Goal: Feedback & Contribution: Leave review/rating

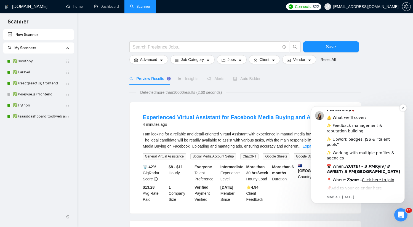
scroll to position [81, 0]
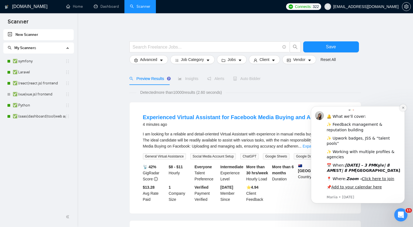
click at [402, 108] on icon "Dismiss notification" at bounding box center [403, 107] width 3 height 3
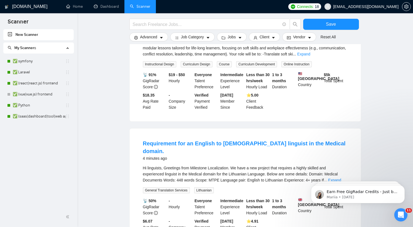
scroll to position [220, 0]
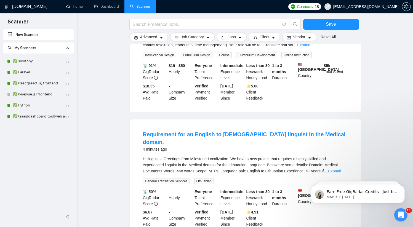
click at [117, 80] on main "Save Advanced Job Category Jobs Client Vendor Reset All Preview Results Insight…" at bounding box center [245, 145] width 318 height 686
click at [49, 82] on link "✅ (react|react.js) frontend" at bounding box center [39, 83] width 53 height 11
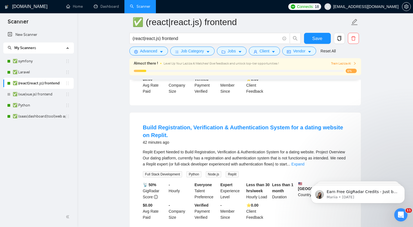
scroll to position [21, 0]
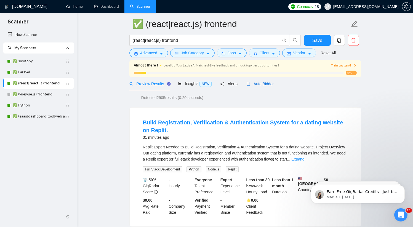
click at [261, 84] on span "Auto Bidder" at bounding box center [259, 84] width 27 height 4
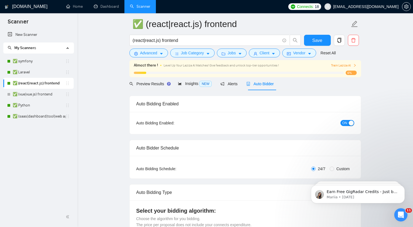
checkbox input "true"
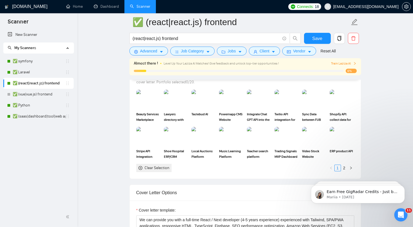
scroll to position [618, 0]
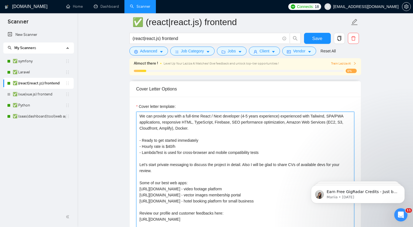
click at [302, 153] on textarea "We can provide you with a full-time React / Next developer (4-5 years experienc…" at bounding box center [245, 174] width 218 height 124
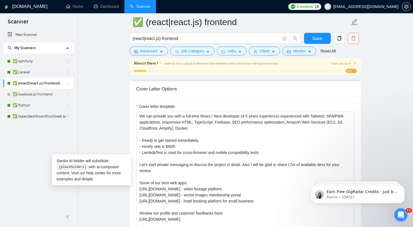
click at [46, 85] on link "✅ (react|react.js) frontend" at bounding box center [39, 83] width 53 height 11
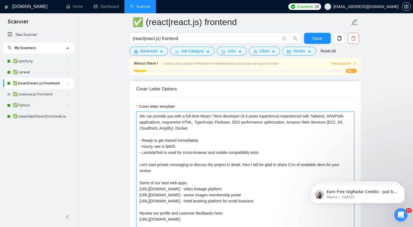
click at [225, 137] on textarea "We can provide you with a full-time React / Next developer (4-5 years experienc…" at bounding box center [245, 174] width 218 height 124
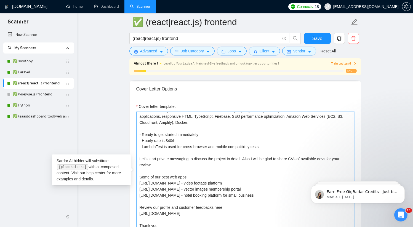
scroll to position [6, 0]
drag, startPoint x: 270, startPoint y: 193, endPoint x: 137, endPoint y: 182, distance: 133.5
click at [137, 182] on textarea "We can provide you with a full-time React / Next developer (4-5 years experienc…" at bounding box center [245, 174] width 218 height 124
paste textarea "[DOMAIN_NAME] - hotel booking platform for small business [URL] - dashboard for…"
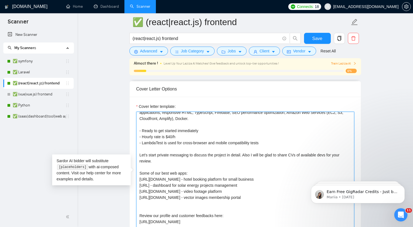
scroll to position [10, 0]
type textarea "We can provide you with a full-time React / Next developer (4-5 years experienc…"
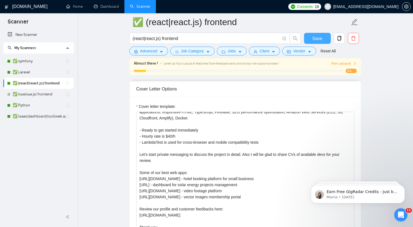
click at [319, 41] on span "Save" at bounding box center [317, 38] width 10 height 7
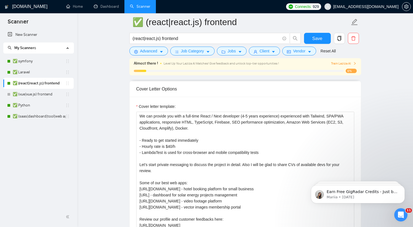
click at [339, 64] on span "Train Laziza AI" at bounding box center [343, 63] width 25 height 5
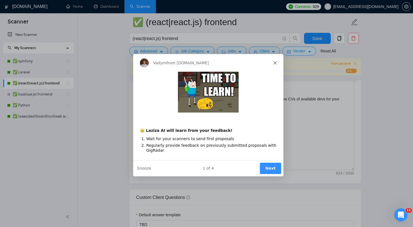
scroll to position [710, 0]
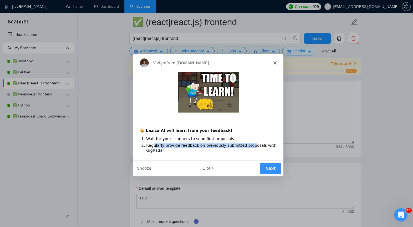
drag, startPoint x: 152, startPoint y: 145, endPoint x: 247, endPoint y: 145, distance: 94.6
click at [247, 145] on li "Regularly provide feedback on previously submitted proposals with GigRadar" at bounding box center [211, 148] width 130 height 10
click at [276, 166] on button "Next" at bounding box center [269, 167] width 21 height 11
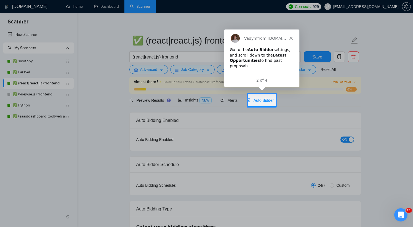
scroll to position [0, 0]
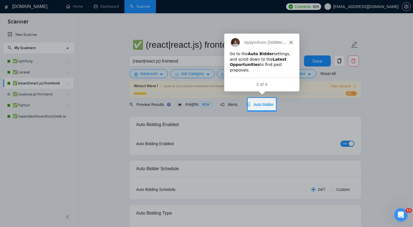
click at [103, 99] on div at bounding box center [124, 104] width 248 height 13
click at [111, 54] on div at bounding box center [206, 49] width 413 height 98
click at [118, 7] on div at bounding box center [206, 49] width 413 height 98
click at [291, 43] on icon "Close" at bounding box center [290, 41] width 3 height 3
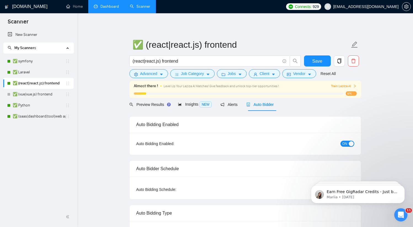
click at [112, 7] on link "Dashboard" at bounding box center [106, 6] width 25 height 5
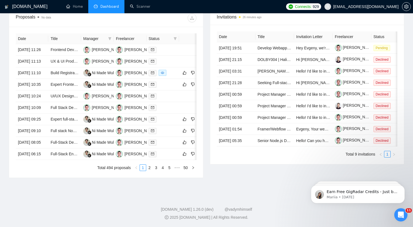
scroll to position [242, 0]
click at [185, 71] on icon "like" at bounding box center [185, 73] width 4 height 4
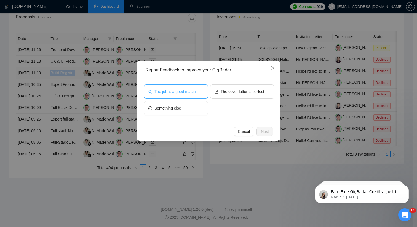
click at [182, 94] on span "The job is a good match" at bounding box center [174, 92] width 41 height 6
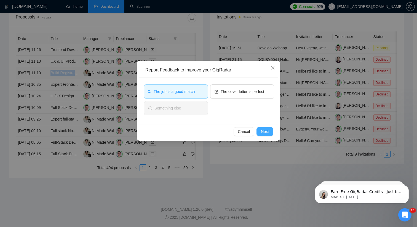
click at [265, 132] on span "Next" at bounding box center [265, 132] width 8 height 6
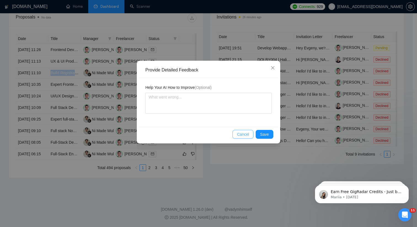
click at [247, 135] on span "Cancel" at bounding box center [243, 134] width 12 height 6
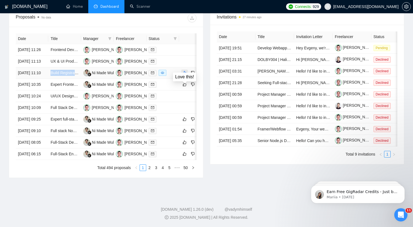
click at [183, 71] on icon "like" at bounding box center [185, 73] width 4 height 4
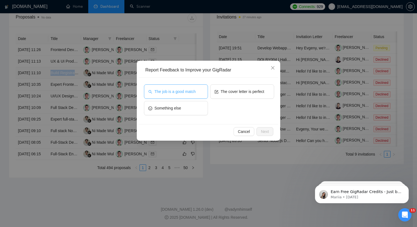
click at [190, 91] on span "The job is a good match" at bounding box center [174, 92] width 41 height 6
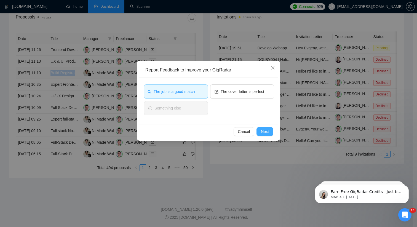
click at [270, 131] on button "Next" at bounding box center [265, 131] width 17 height 9
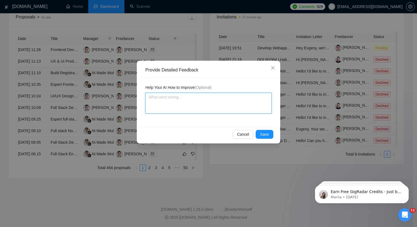
click at [182, 102] on textarea at bounding box center [208, 103] width 126 height 21
type textarea "т"
type textarea "ту"
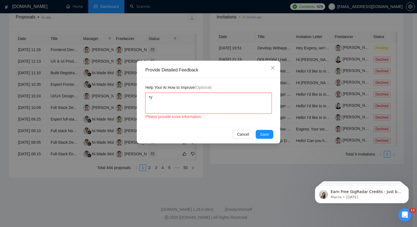
type textarea "туу"
type textarea "туув"
type textarea "туу"
type textarea "ту"
type textarea "т"
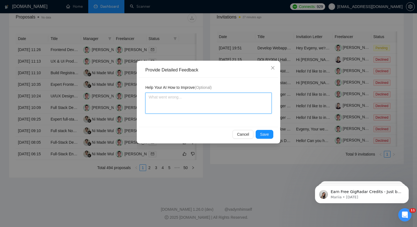
type textarea "n"
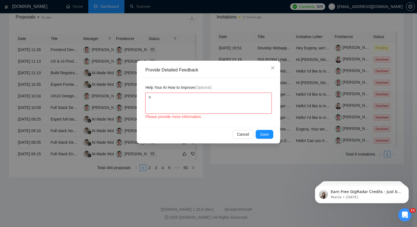
type textarea "ne"
type textarea "nee"
type textarea "need"
type textarea "need t"
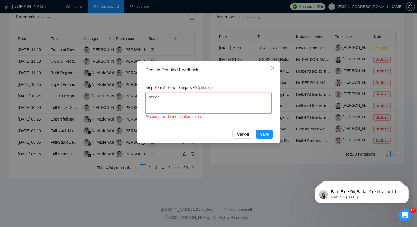
type textarea "need to"
type textarea "need to m"
type textarea "need to me"
type textarea "need to men"
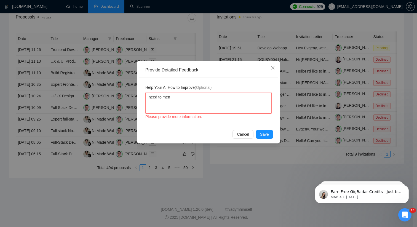
type textarea "need to ment"
type textarea "need to menti"
type textarea "need to mentio"
type textarea "need to mention"
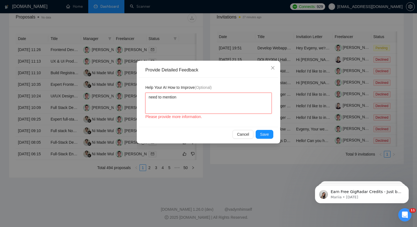
type textarea "need to mention t"
type textarea "c"
type textarea "cl"
type textarea "cli"
type textarea "clie"
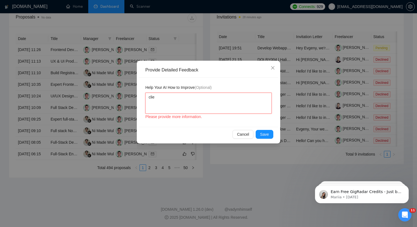
type textarea "clien"
type textarea "client"
type textarea "client a"
type textarea "client as"
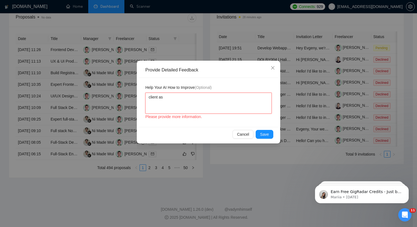
type textarea "client ask"
type textarea "client aske"
type textarea "client asked"
type textarea "client asked t"
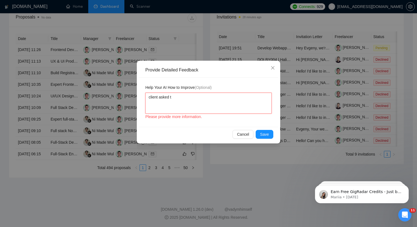
type textarea "client asked to"
type textarea "client asked to m"
type textarea "client asked to me"
type textarea "client asked to men"
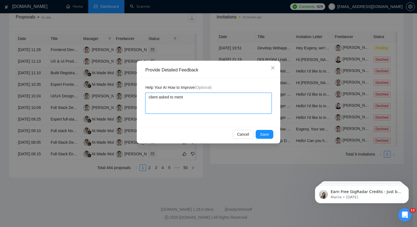
type textarea "client asked to menti"
type textarea "client asked to mentio"
type textarea "client asked to mention"
type textarea "client asked to mentiont"
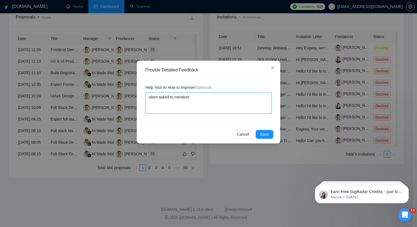
type textarea "client asked to mentiont"
type textarea "client asked to mention"
type textarea "client asked to mention t"
type textarea "client asked to mention th"
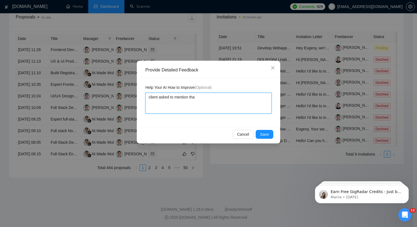
type textarea "client asked to mention that"
type textarea "client asked to mention that w"
type textarea "client asked to mention that we"
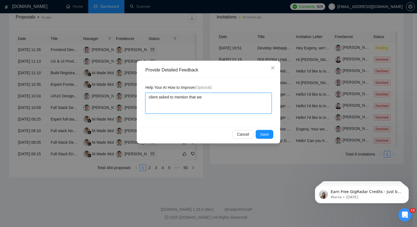
type textarea "client asked to mention that we h"
type textarea "client asked to mention that we ha"
type textarea "client asked to mention that we hav"
type textarea "client asked to mention that we have"
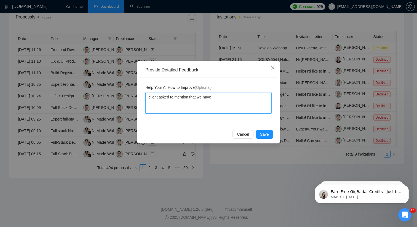
type textarea "client asked to mention that we have o"
type textarea "client asked to mention that we have ow"
type textarea "client asked to mention that we have o"
type textarea "client asked to mention that we have"
type textarea "client asked to mention that we have w"
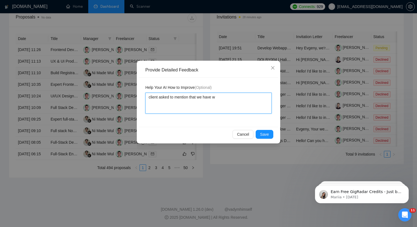
type textarea "client asked to mention that we have wo"
type textarea "client asked to mention that we have wor"
type textarea "client asked to mention that we have work"
type textarea "client asked to mention that we have worke"
type textarea "client asked to mention that we have worked"
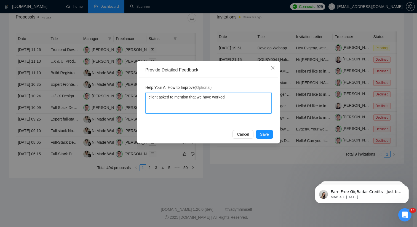
type textarea "client asked to mention that we have worked"
type textarea "client asked to mention that we have worked wi"
type textarea "client asked to mention that we have worked wit"
type textarea "client asked to mention that we have worked with"
type textarea "client asked to mention that we have worked with R"
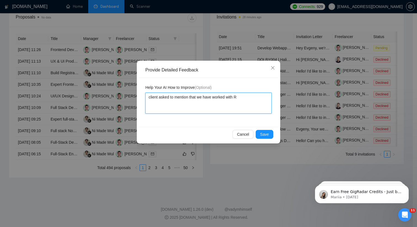
type textarea "client asked to mention that we have worked with Re"
type textarea "client asked to mention that we have worked with Repl"
type textarea "client asked to mention that we have worked with Repli"
type textarea "client asked to mention that we have worked with Replit"
type textarea "client asked to mention that we have worked with Replit,"
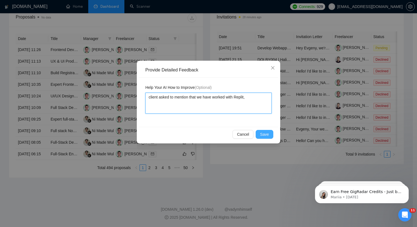
type textarea "client asked to mention that we have worked with Replit,"
type textarea "client asked to mention that we have worked with Replit, p"
type textarea "client asked to mention that we have worked with Replit, pl"
type textarea "client asked to mention that we have worked with Replit, plea"
type textarea "client asked to mention that we have worked with Replit, pleas"
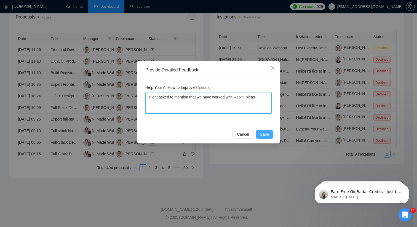
type textarea "client asked to mention that we have worked with Replit, please"
type textarea "client asked to mention that we have worked with Replit, please a"
type textarea "client asked to mention that we have worked with Replit, please"
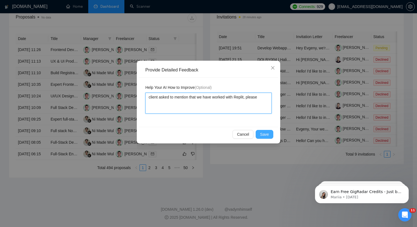
type textarea "client asked to mention that we have worked with Replit, please ,"
type textarea "client asked to mention that we have worked with Replit, please ,a"
type textarea "client asked to mention that we have worked with Replit, please ,"
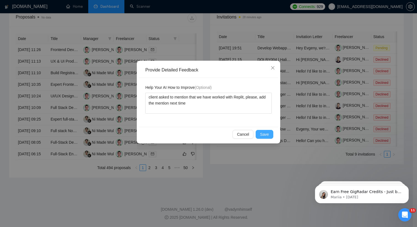
click at [262, 132] on span "Save" at bounding box center [264, 134] width 9 height 6
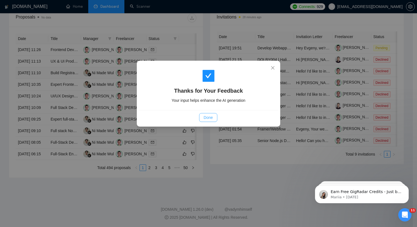
click at [212, 115] on span "Done" at bounding box center [208, 117] width 9 height 6
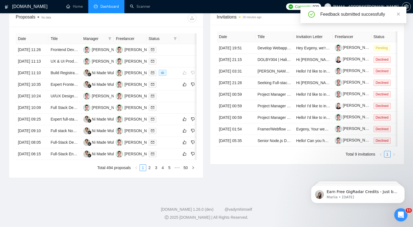
scroll to position [226, 0]
